Goal: Information Seeking & Learning: Check status

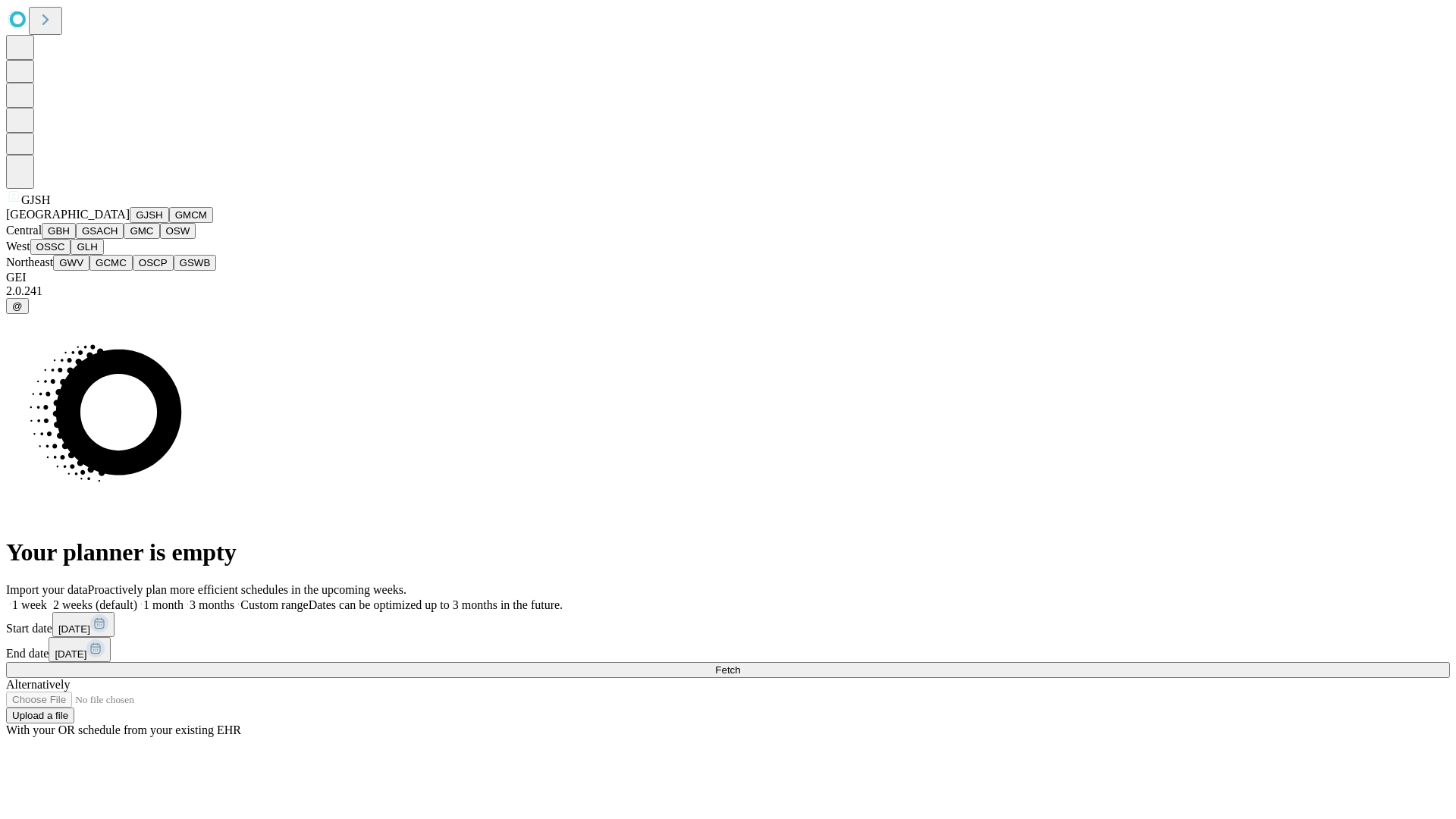
click at [130, 223] on button "GJSH" at bounding box center [149, 215] width 39 height 16
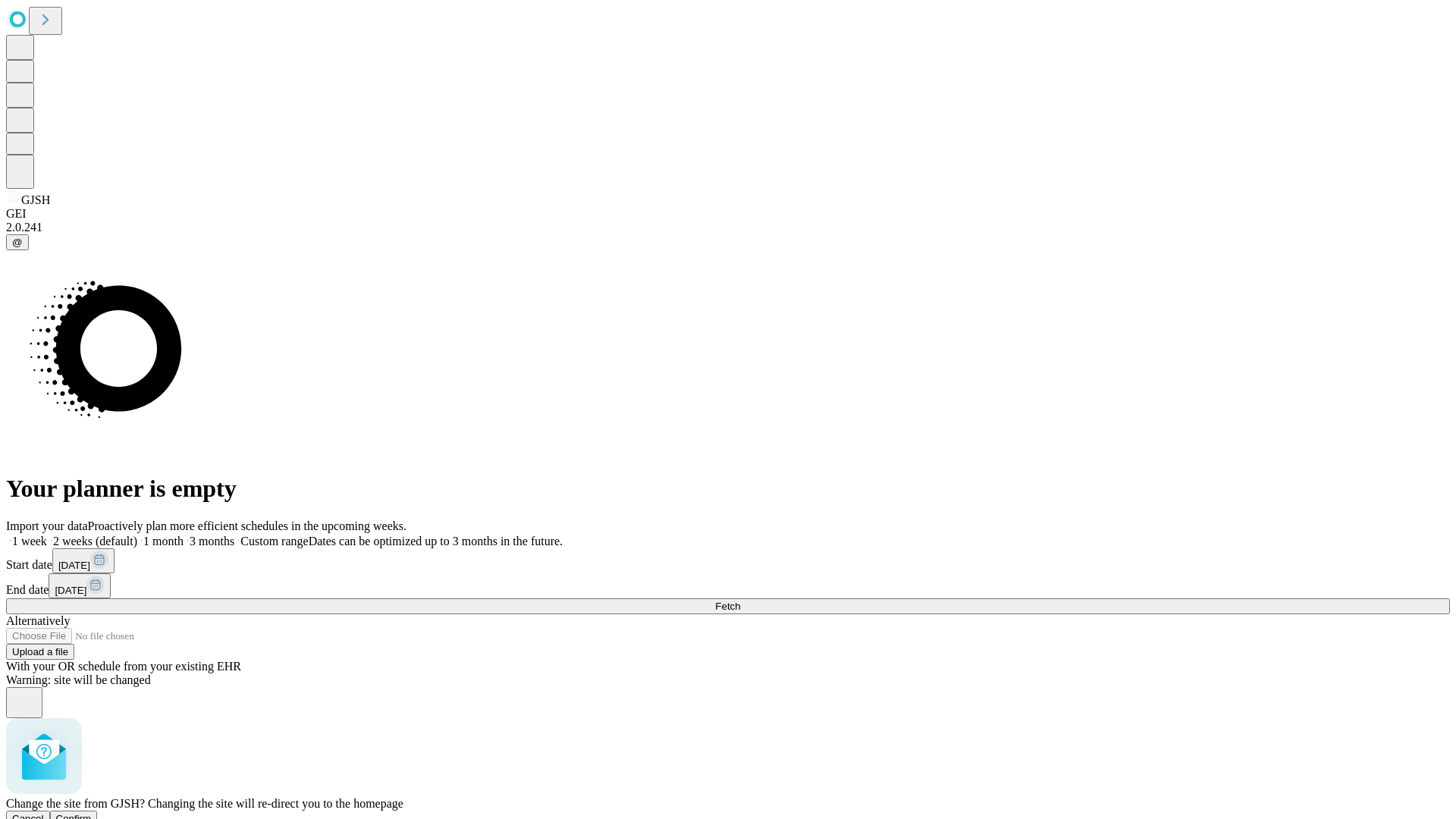
click at [92, 814] on span "Confirm" at bounding box center [74, 819] width 36 height 12
click at [183, 535] on label "1 month" at bounding box center [160, 541] width 46 height 13
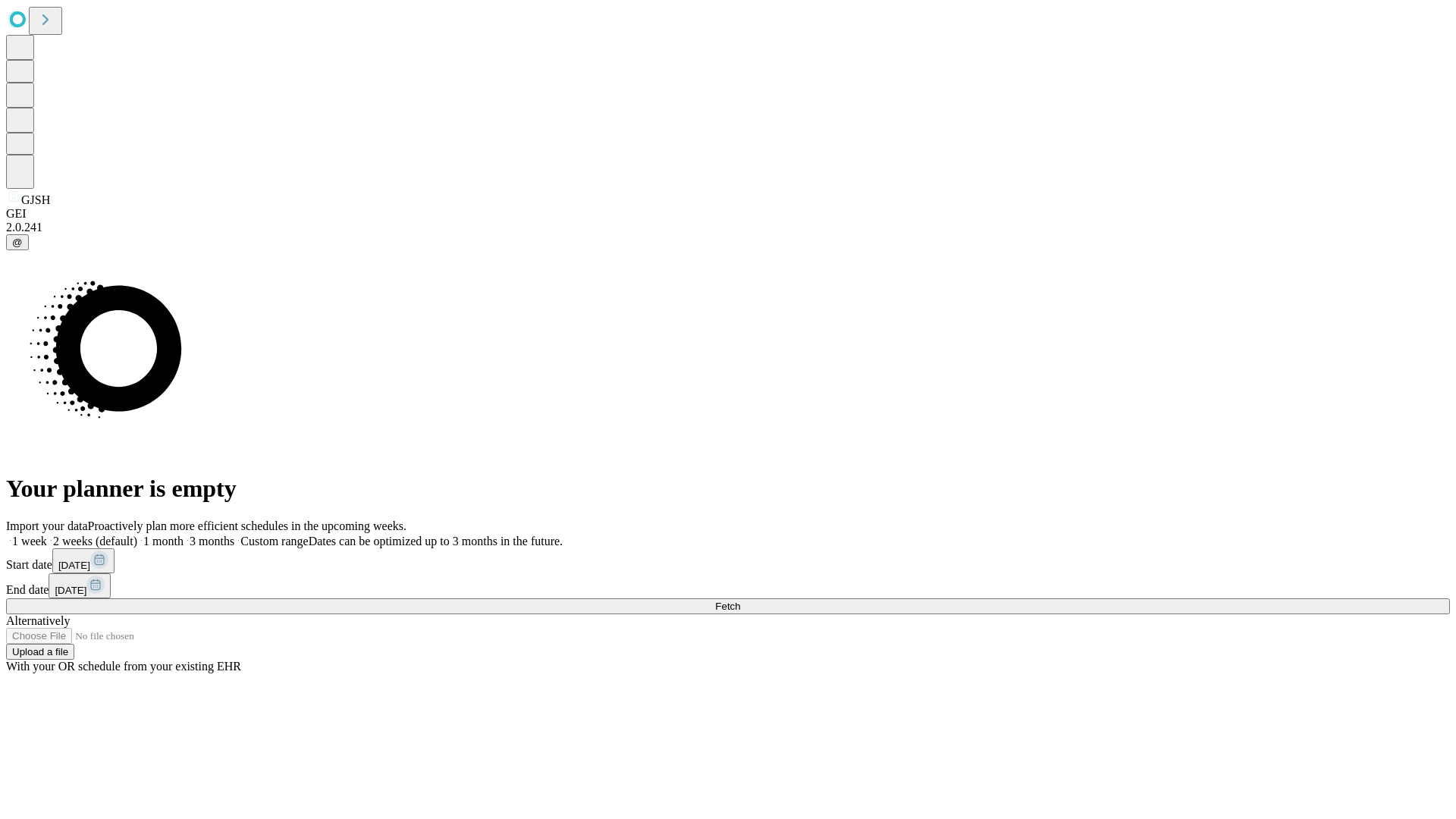
click at [740, 601] on span "Fetch" at bounding box center [727, 606] width 25 height 12
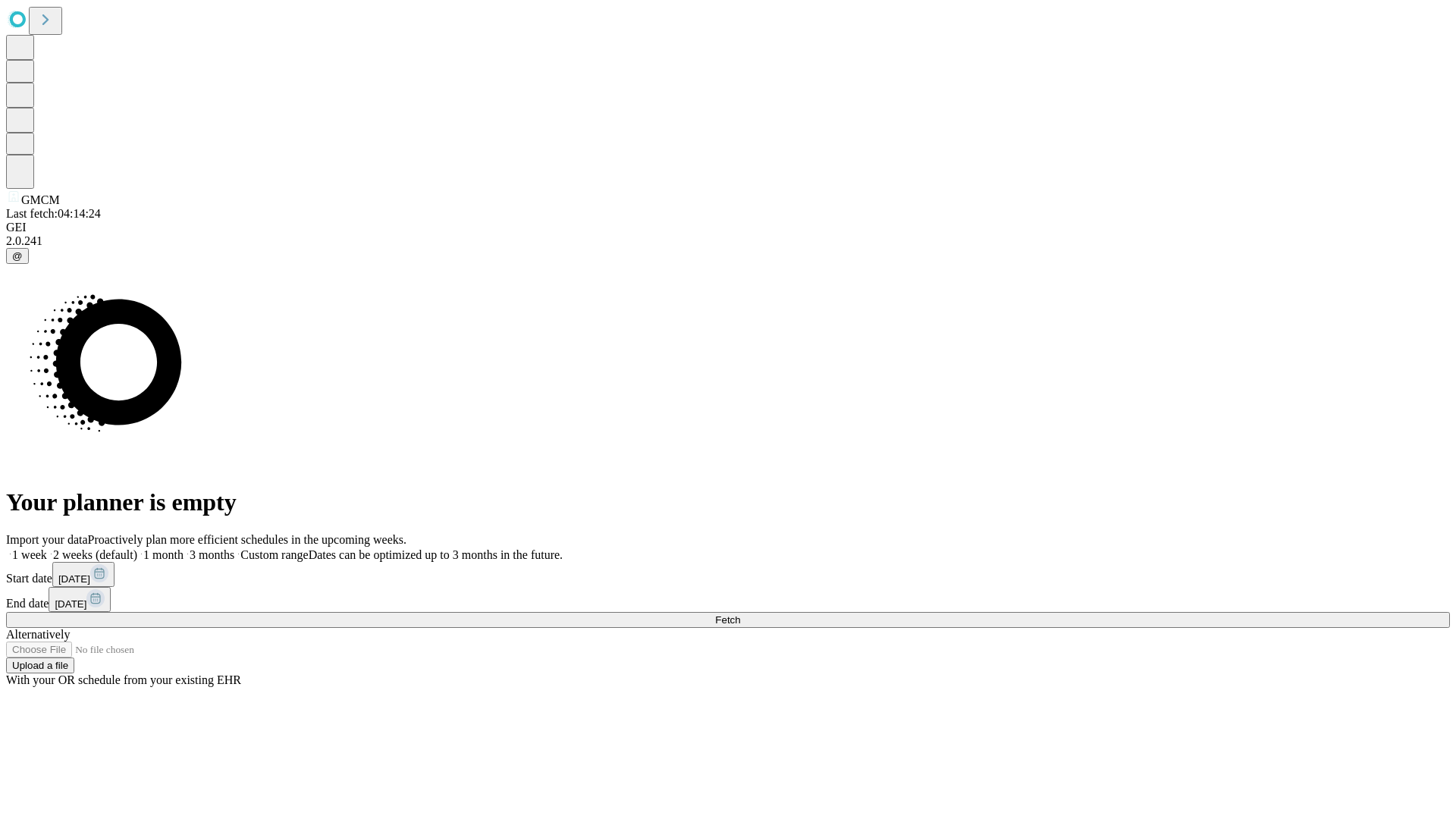
click at [183, 549] on label "1 month" at bounding box center [160, 555] width 46 height 13
click at [740, 615] on span "Fetch" at bounding box center [727, 620] width 25 height 12
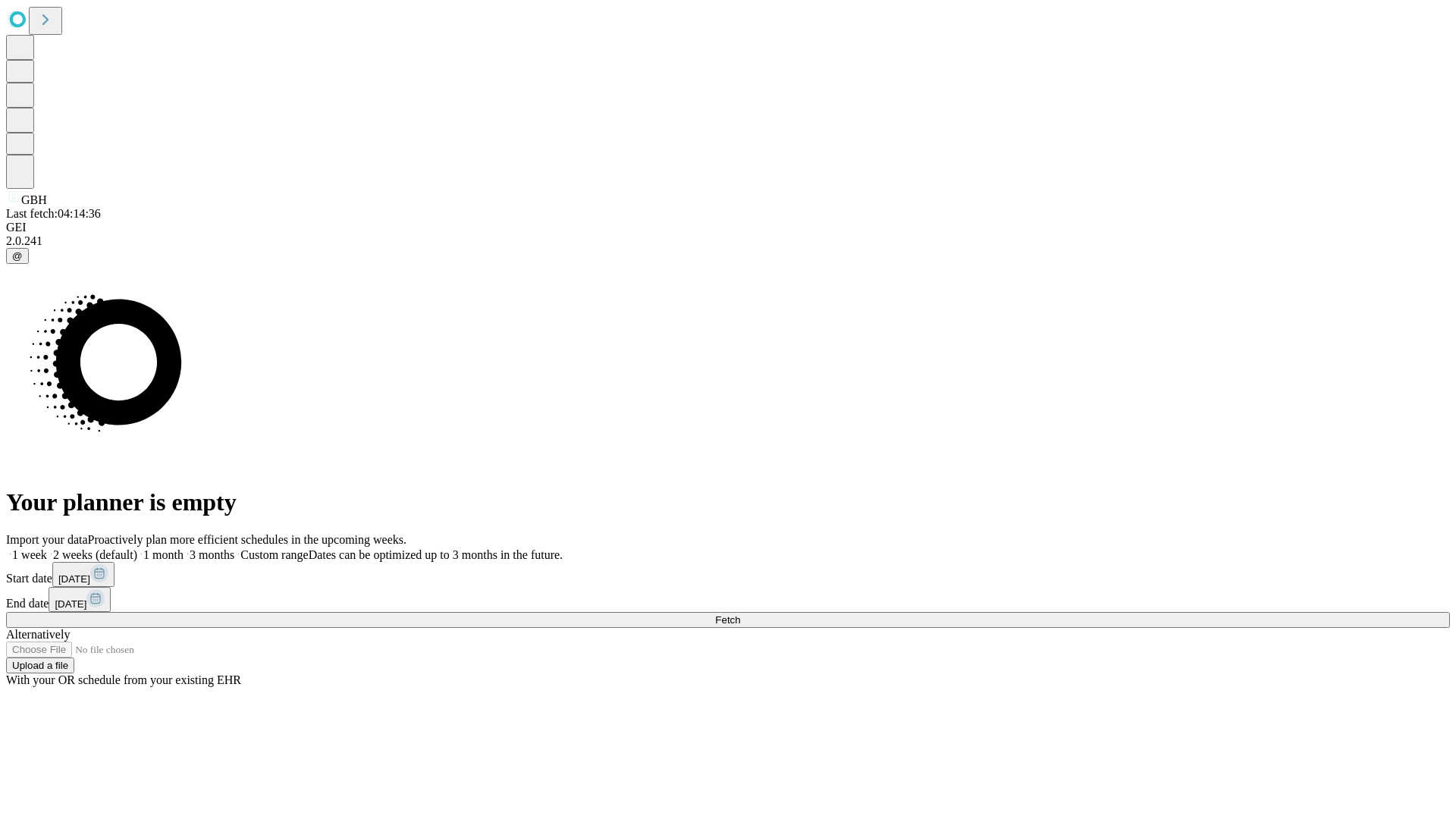
click at [740, 615] on span "Fetch" at bounding box center [727, 620] width 25 height 12
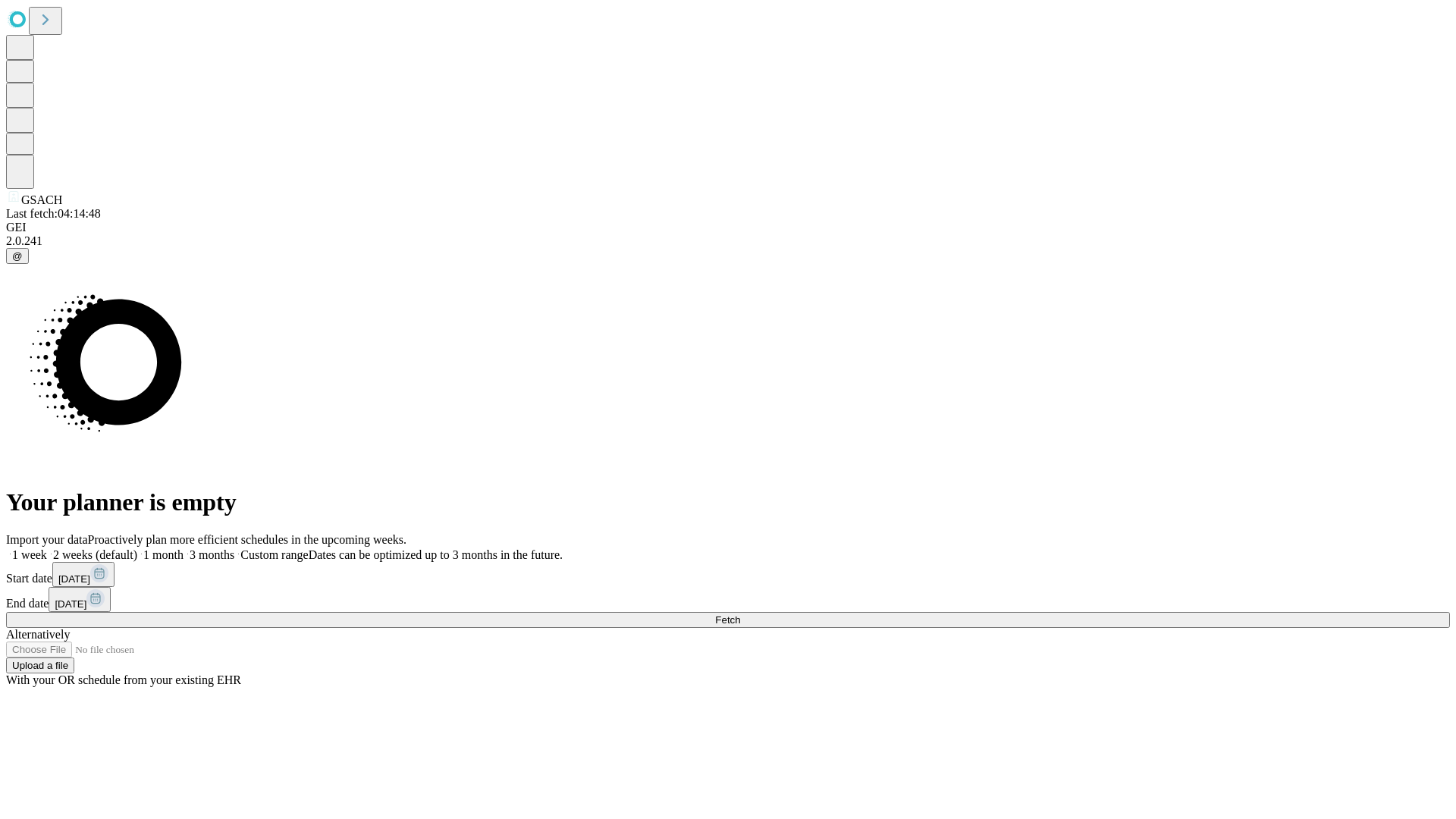
click at [183, 549] on label "1 month" at bounding box center [160, 555] width 46 height 13
click at [740, 615] on span "Fetch" at bounding box center [727, 620] width 25 height 12
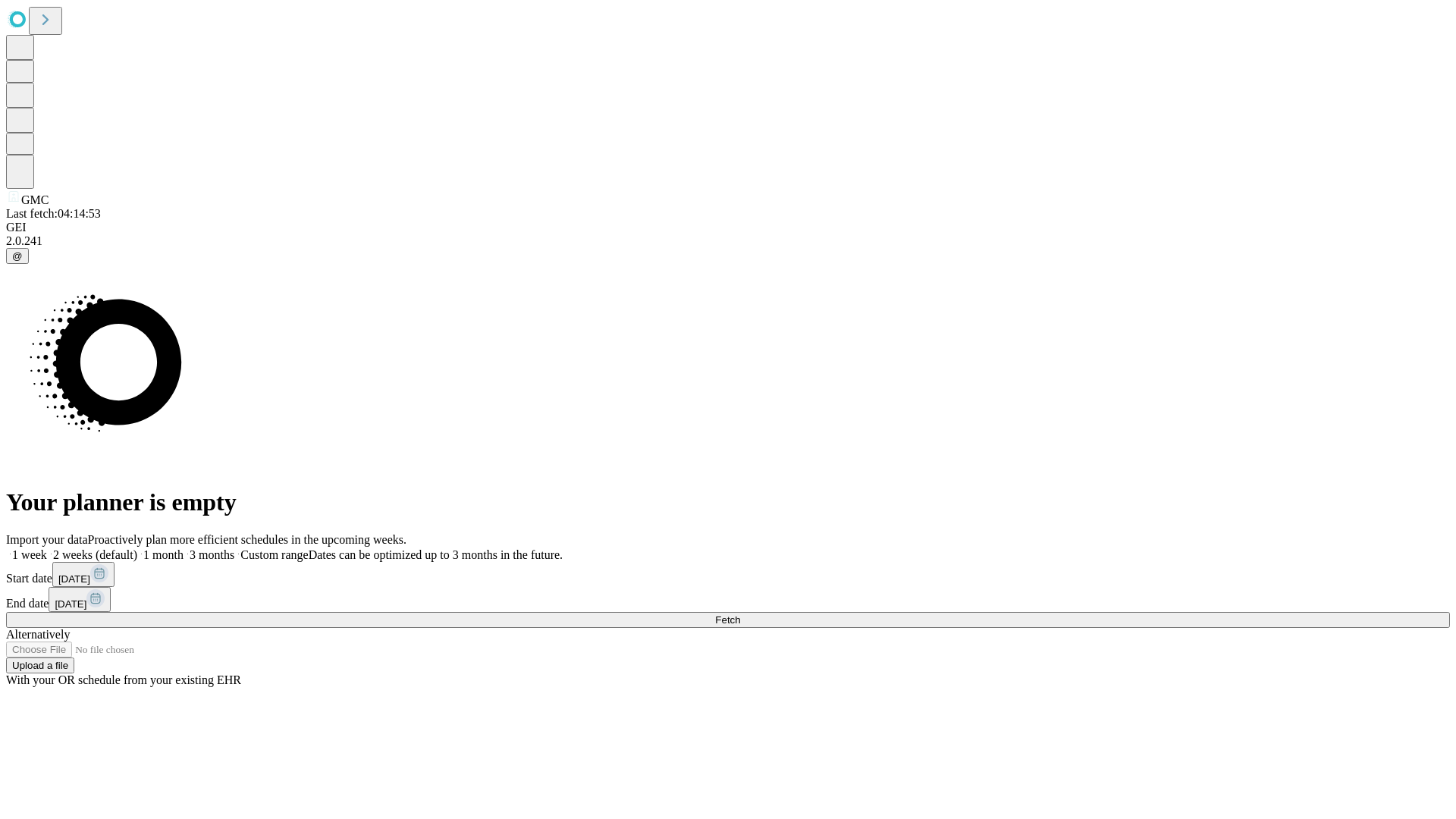
click at [740, 615] on span "Fetch" at bounding box center [727, 620] width 25 height 12
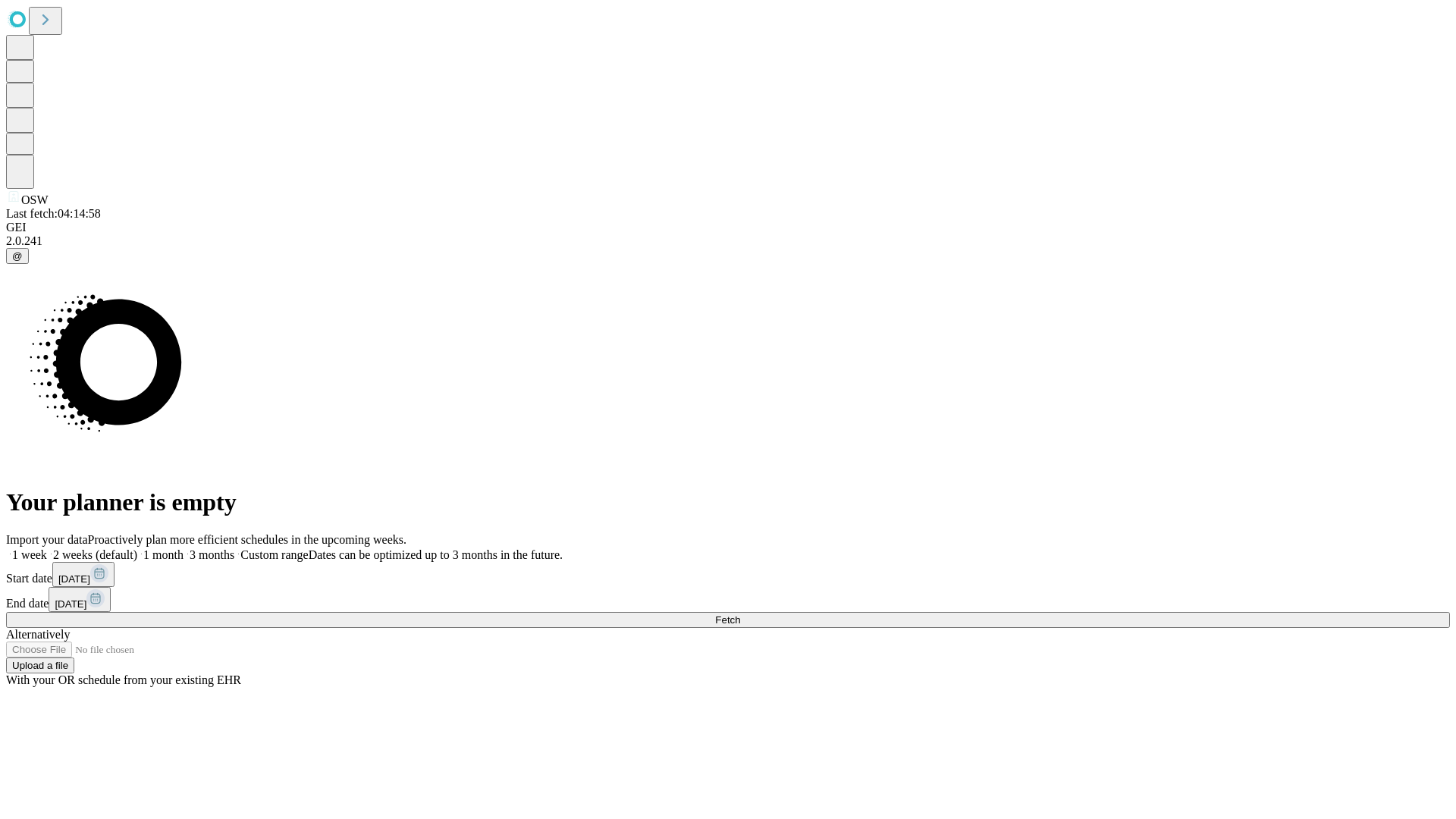
click at [183, 549] on label "1 month" at bounding box center [160, 555] width 46 height 13
click at [740, 615] on span "Fetch" at bounding box center [727, 620] width 25 height 12
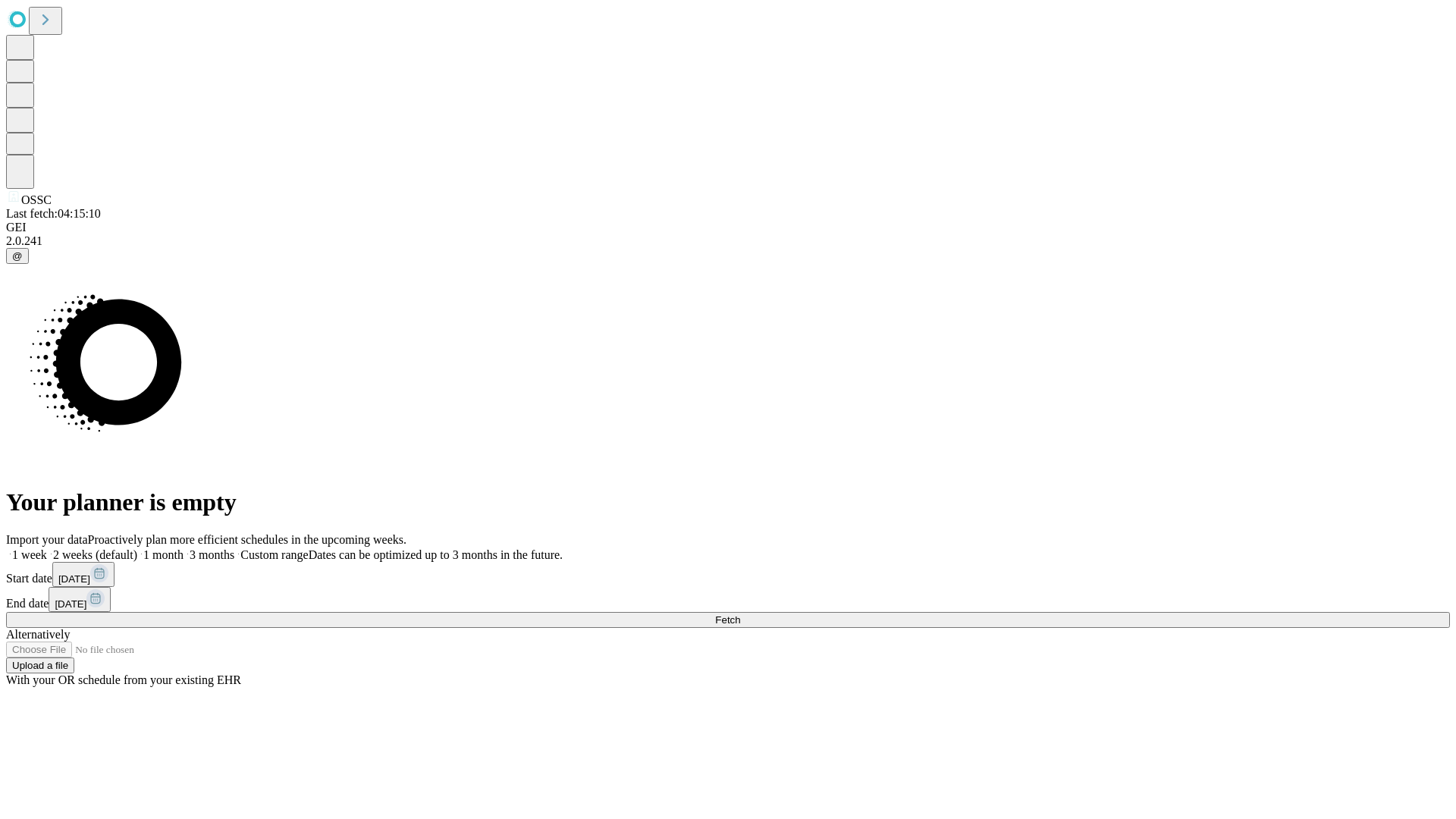
click at [183, 549] on label "1 month" at bounding box center [160, 555] width 46 height 13
click at [740, 615] on span "Fetch" at bounding box center [727, 620] width 25 height 12
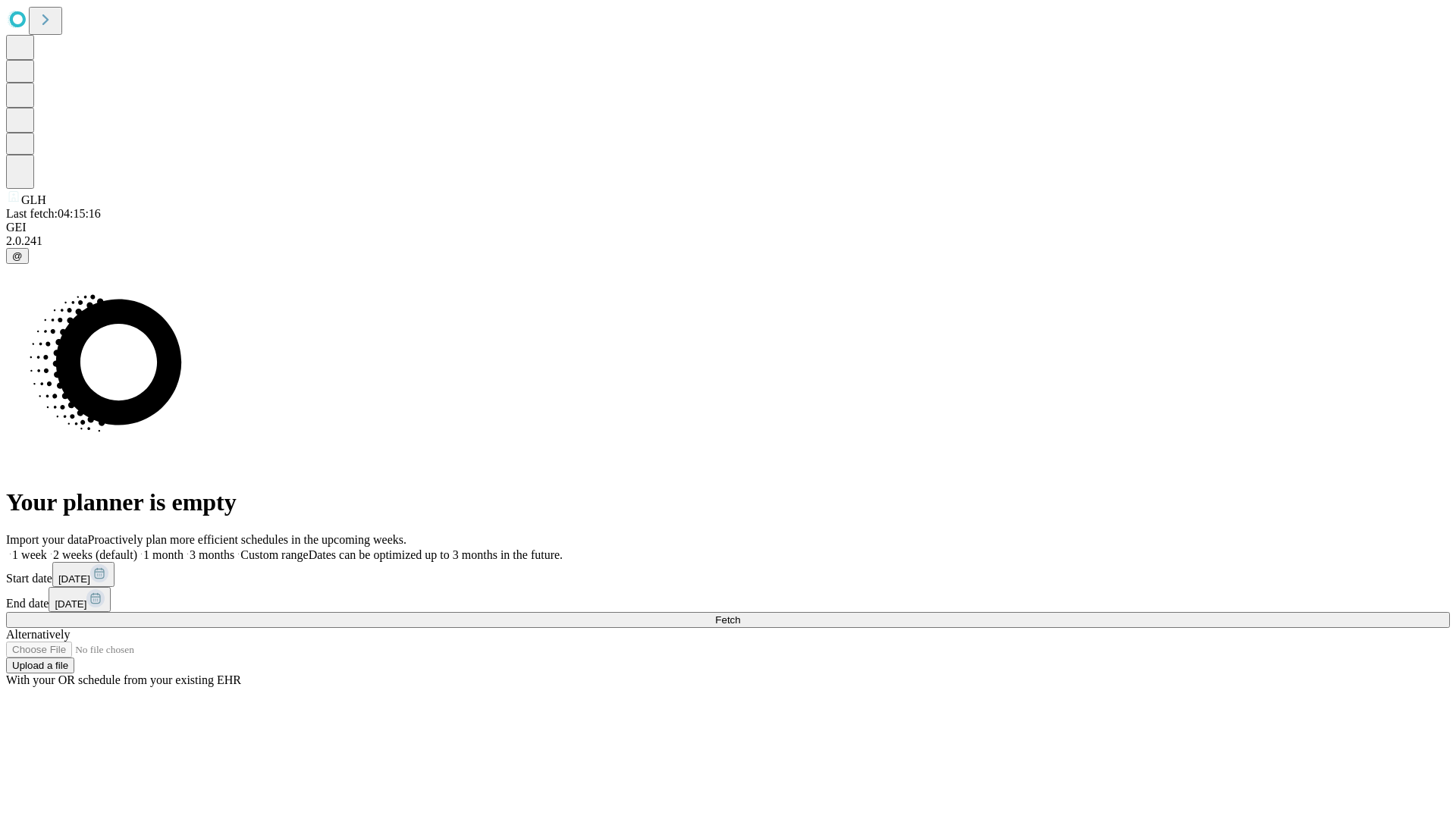
click at [740, 615] on span "Fetch" at bounding box center [727, 620] width 25 height 12
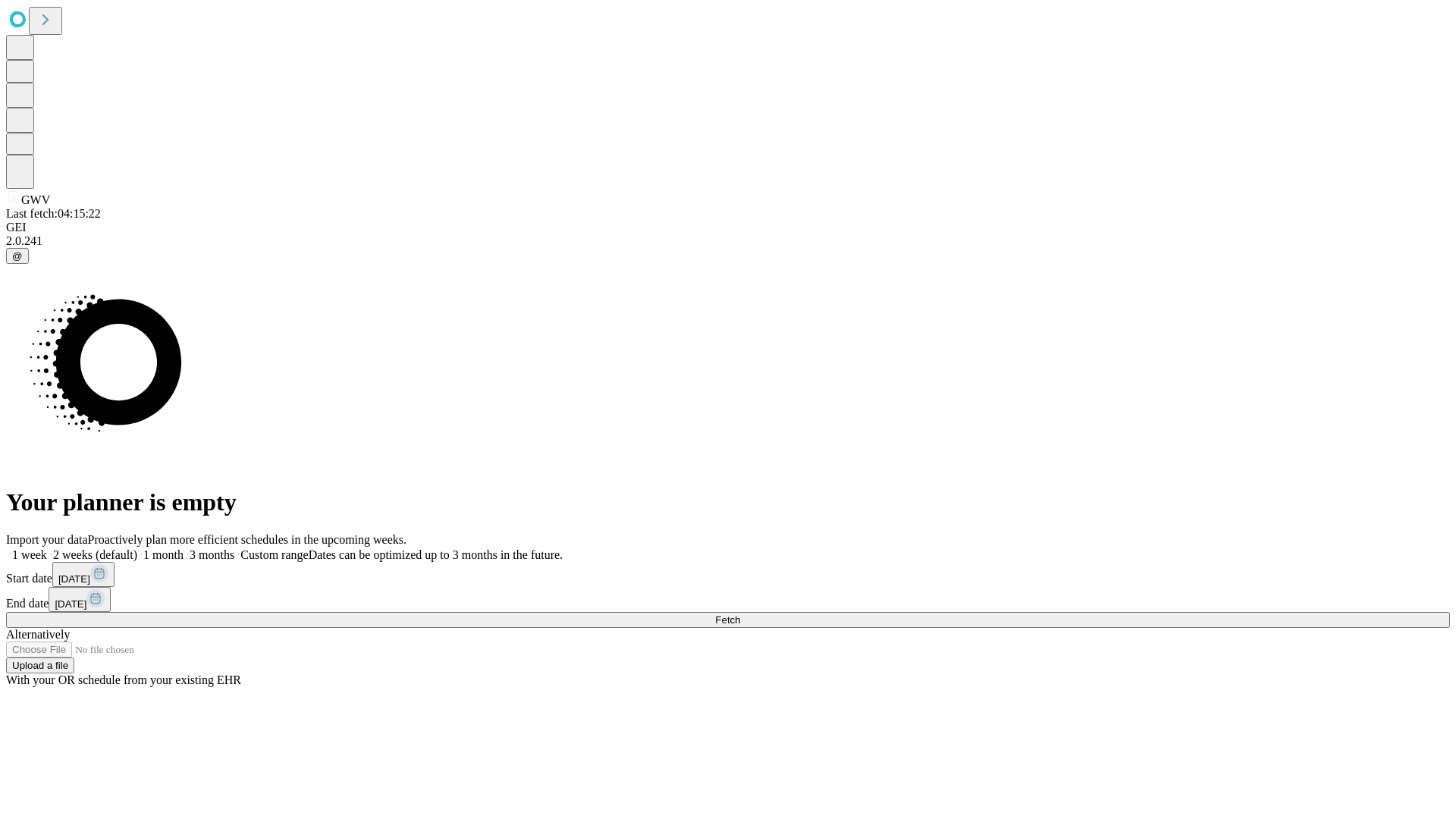
click at [183, 549] on label "1 month" at bounding box center [160, 555] width 46 height 13
click at [740, 615] on span "Fetch" at bounding box center [727, 620] width 25 height 12
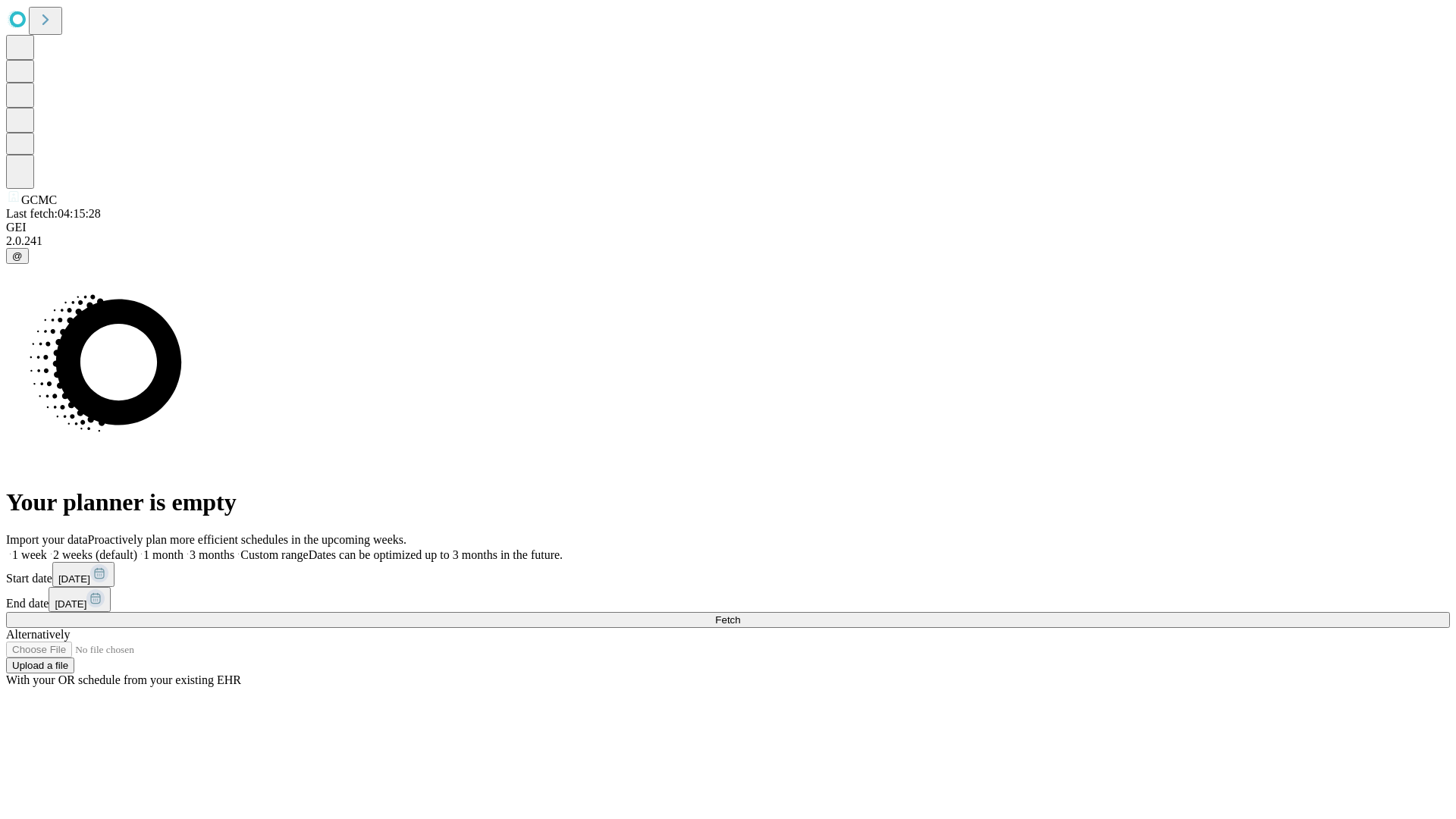
click at [740, 615] on span "Fetch" at bounding box center [727, 620] width 25 height 12
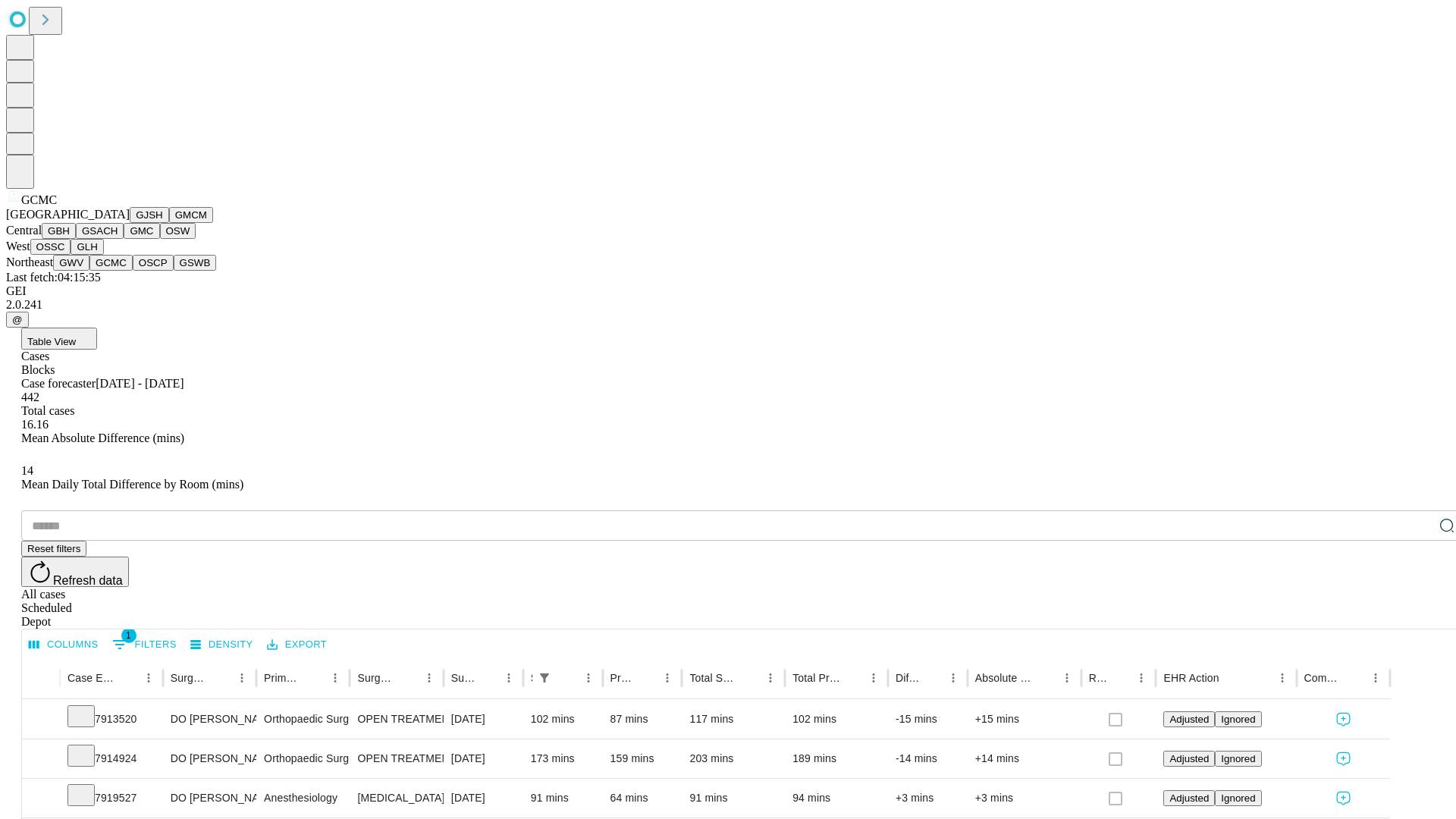
click at [133, 271] on button "OSCP" at bounding box center [153, 262] width 41 height 16
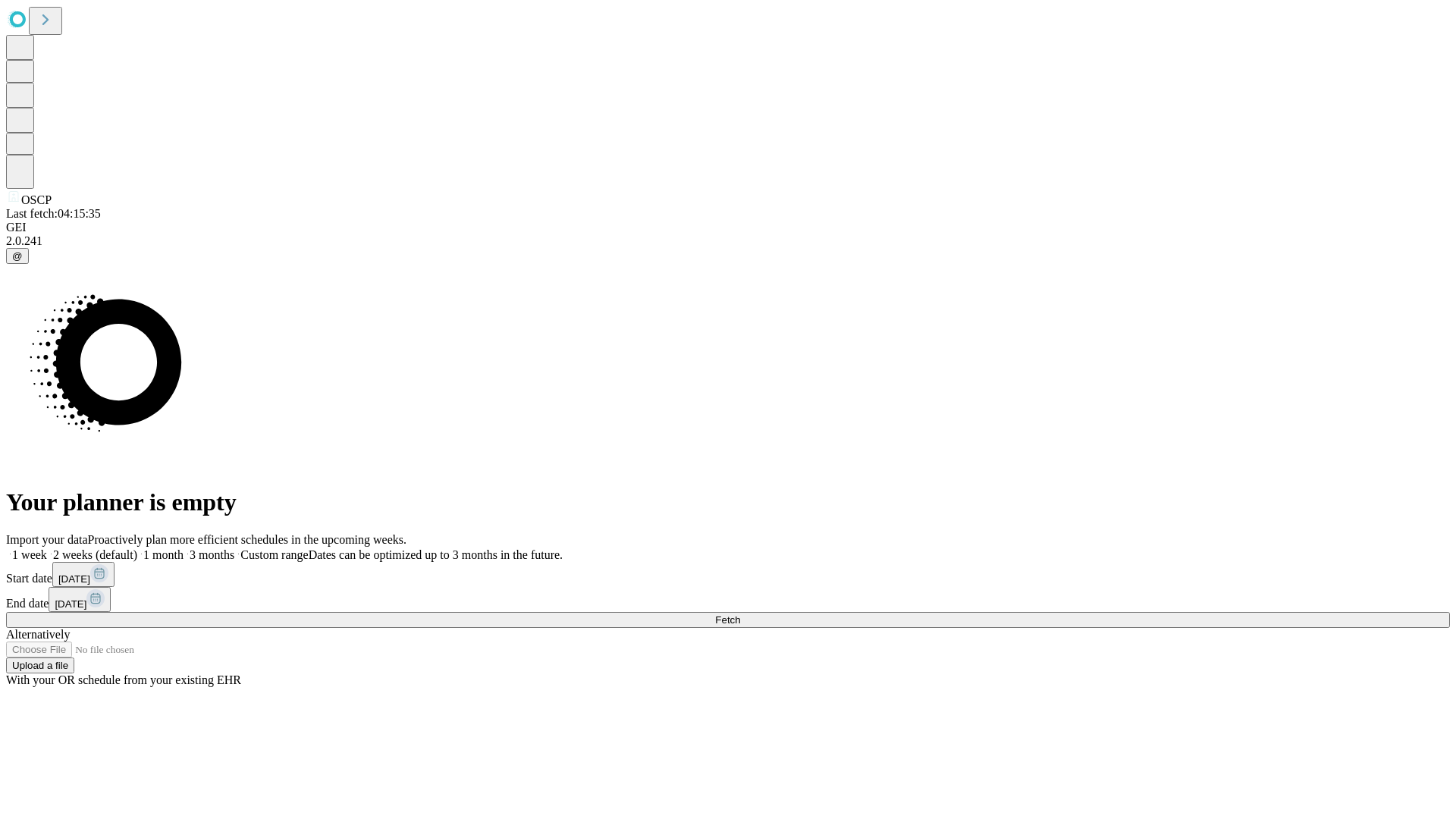
click at [183, 549] on label "1 month" at bounding box center [160, 555] width 46 height 13
click at [740, 615] on span "Fetch" at bounding box center [727, 620] width 25 height 12
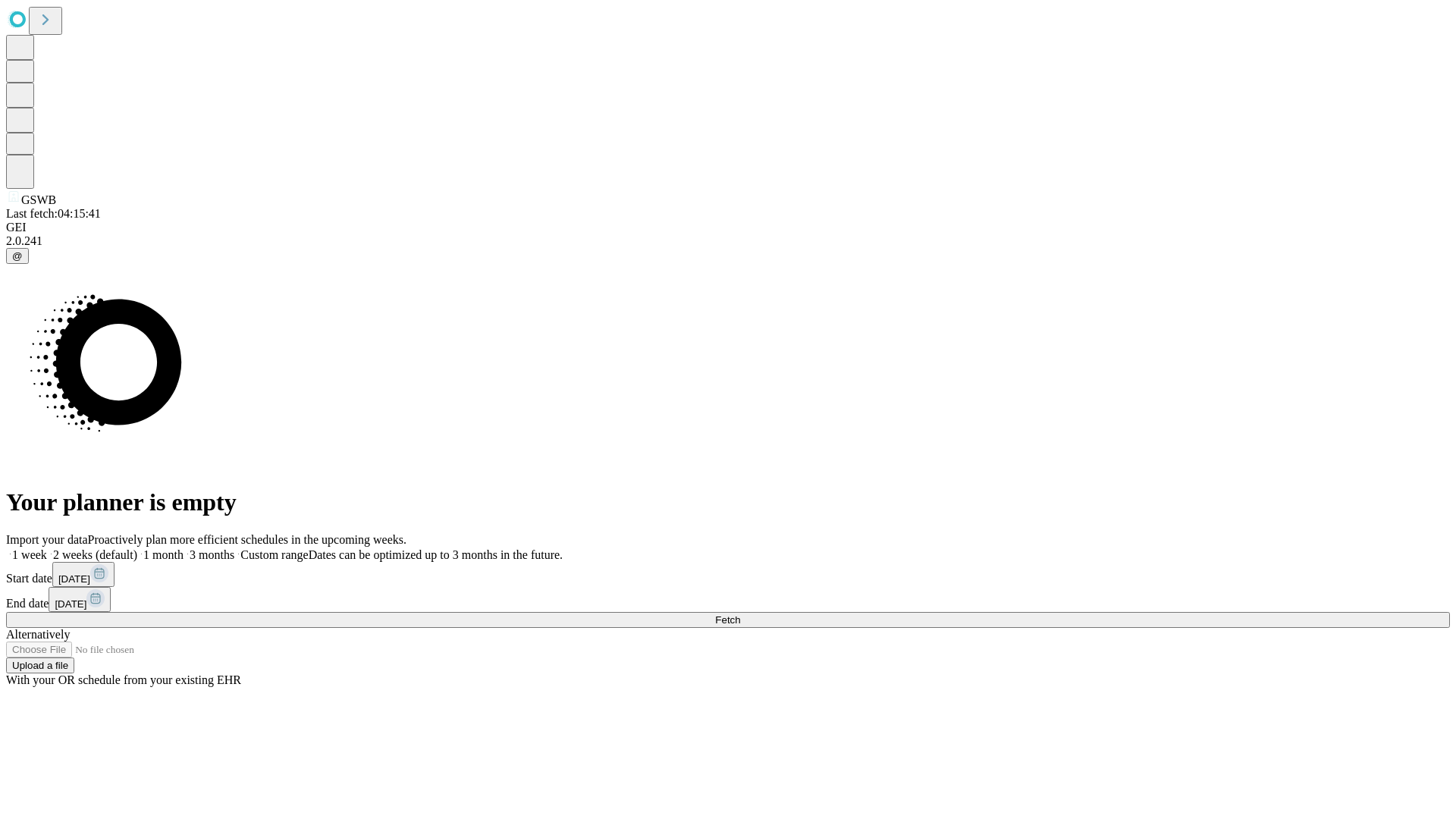
click at [740, 615] on span "Fetch" at bounding box center [727, 620] width 25 height 12
